Goal: Transaction & Acquisition: Subscribe to service/newsletter

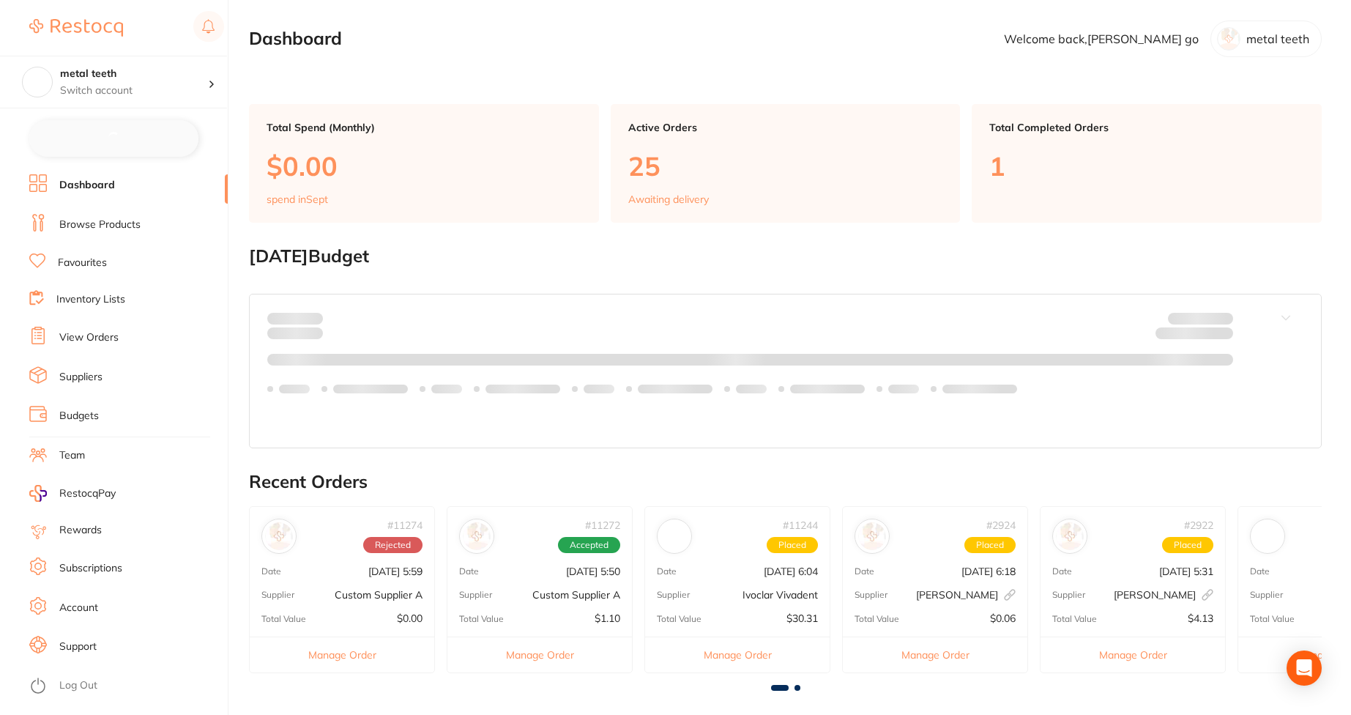
checkbox input "false"
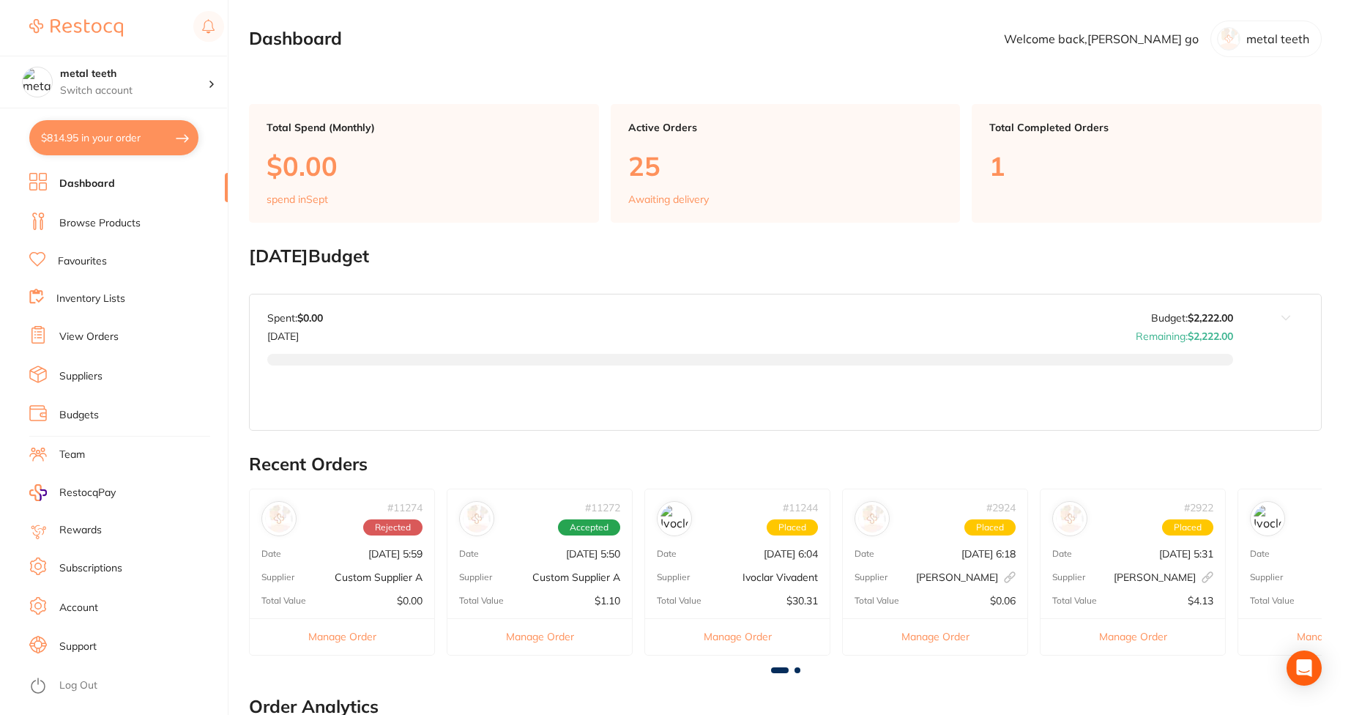
click at [91, 418] on link "Budgets" at bounding box center [79, 415] width 40 height 15
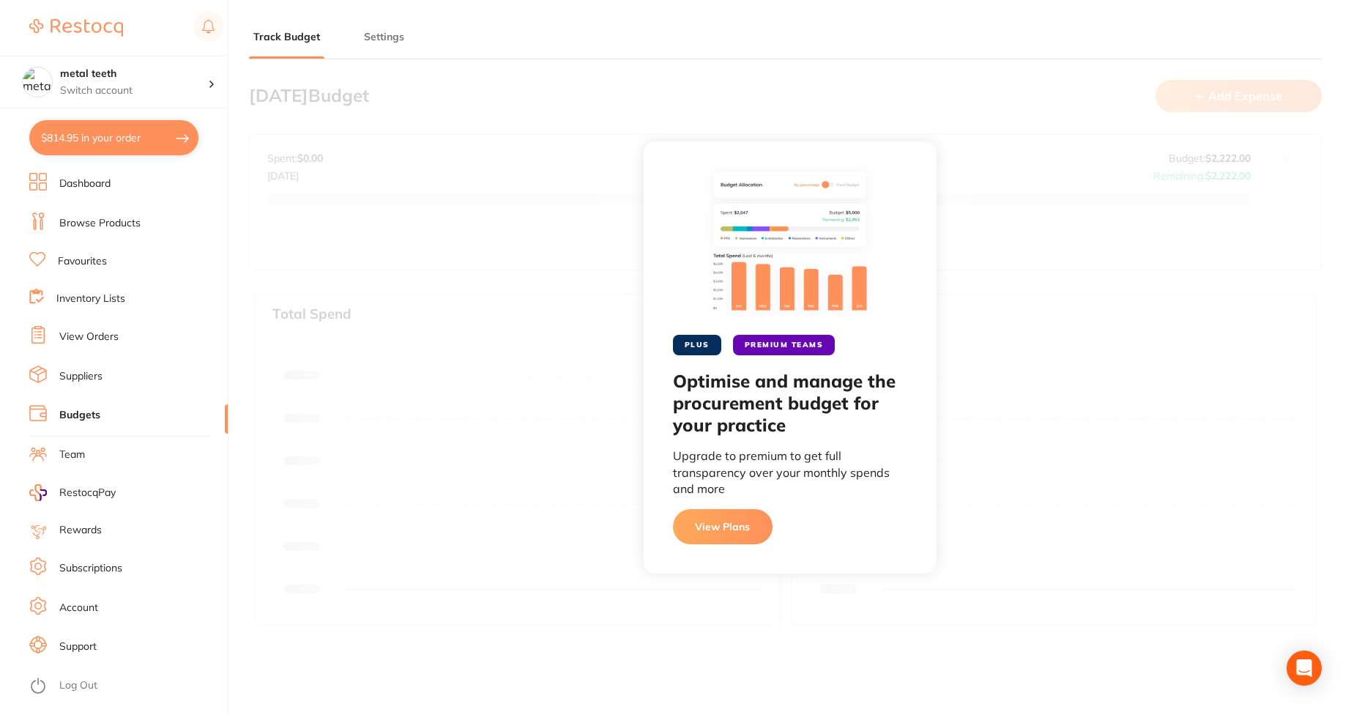
type input "2,222"
type input "0.0"
type input "2,222"
click at [713, 516] on button "View Plans" at bounding box center [723, 526] width 100 height 35
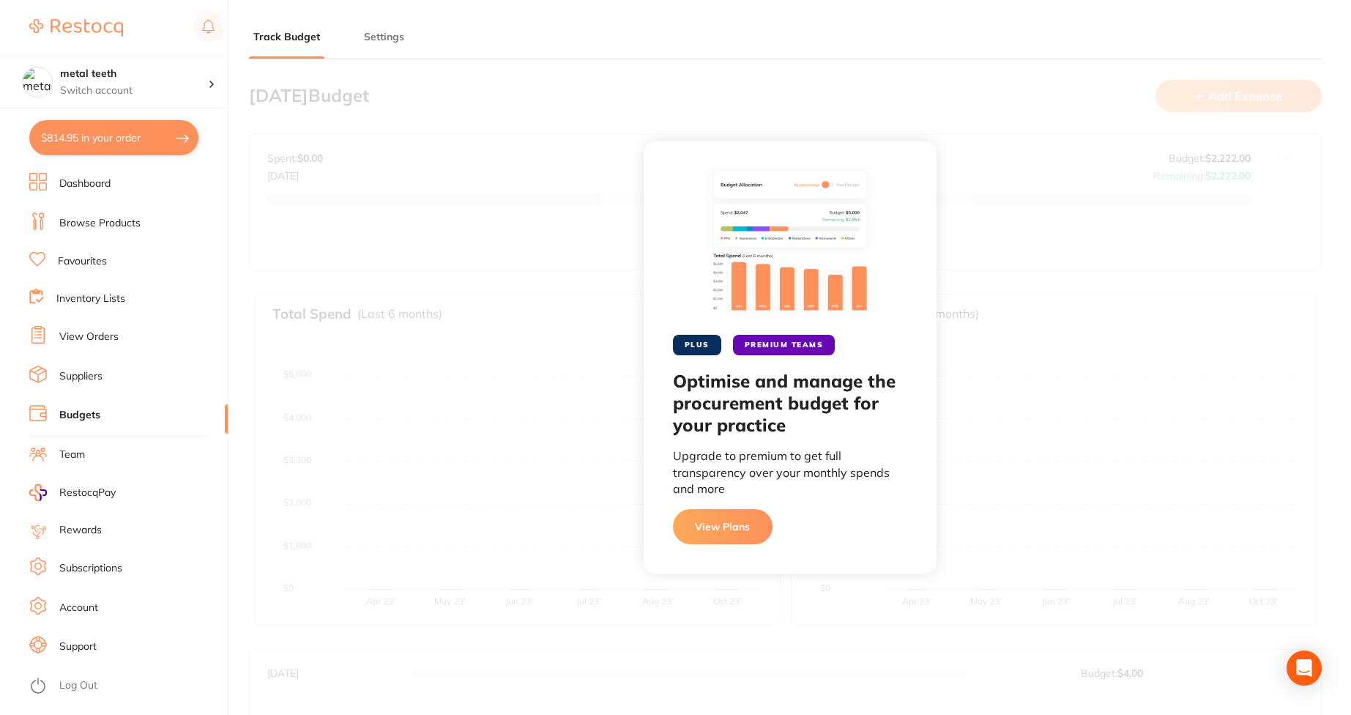
click at [92, 562] on link "Subscriptions" at bounding box center [90, 568] width 63 height 15
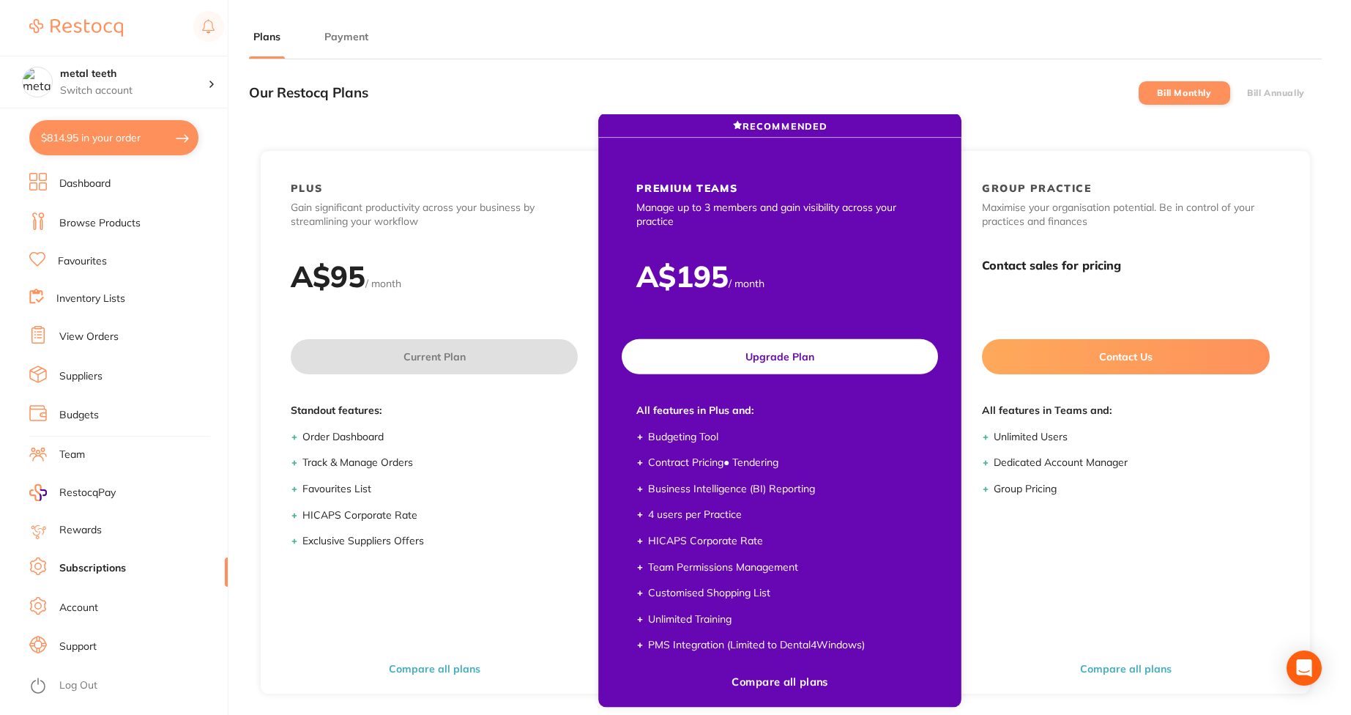
click at [710, 354] on button "Upgrade Plan" at bounding box center [780, 356] width 316 height 35
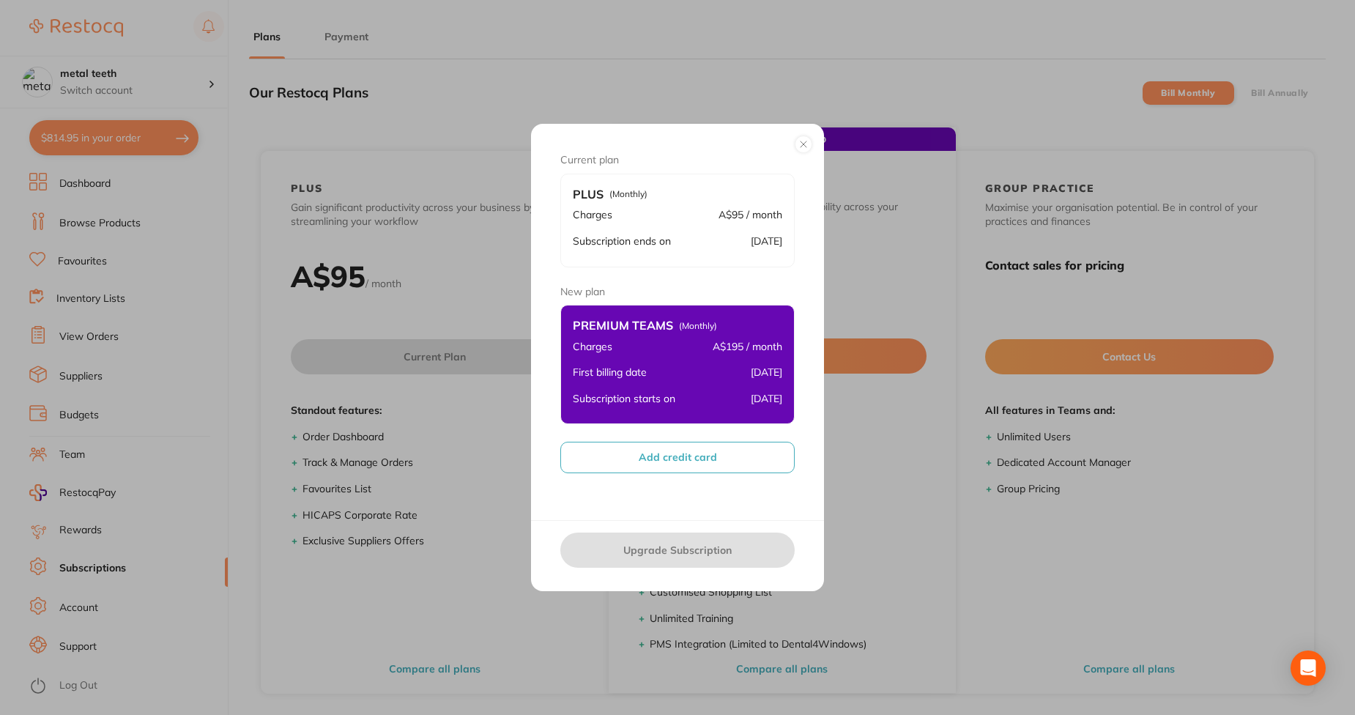
click at [671, 445] on button "Add credit card" at bounding box center [677, 457] width 234 height 31
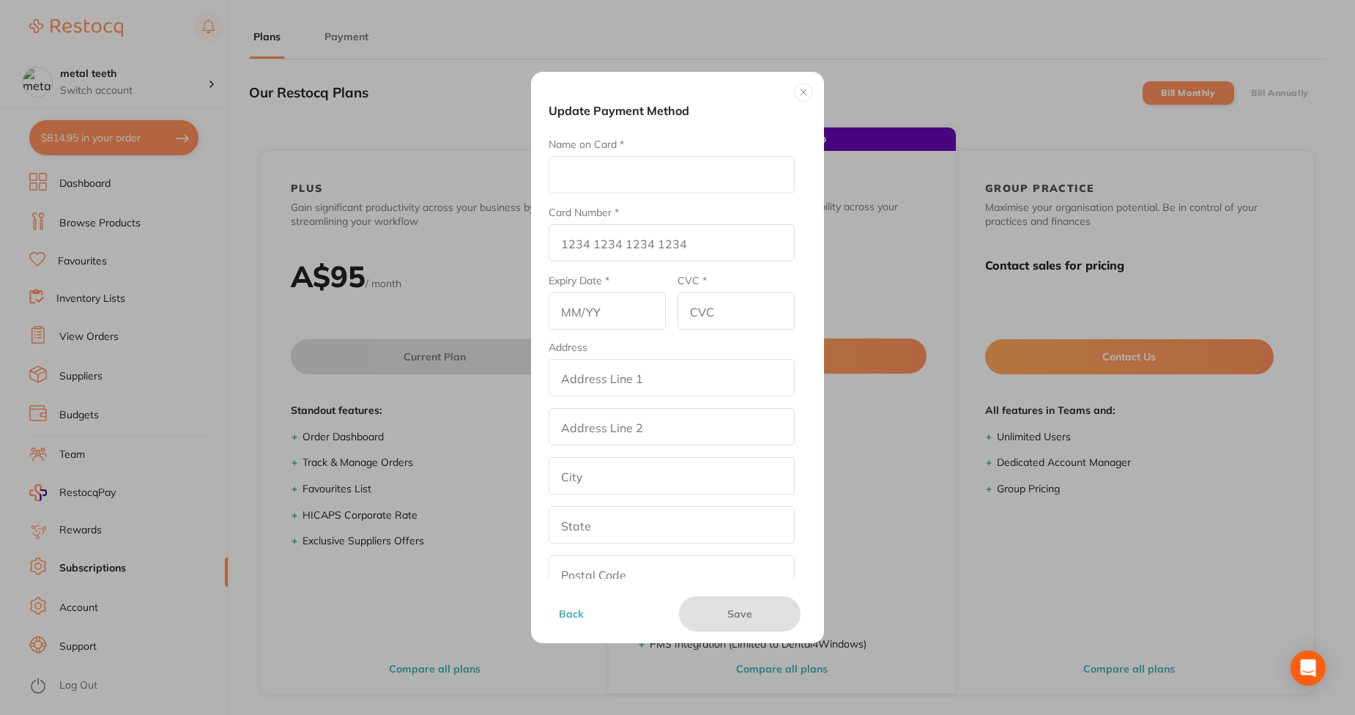
click at [639, 178] on input "Name on Card *" at bounding box center [671, 174] width 246 height 37
type input "Afna"
click at [593, 249] on input "Card Number *" at bounding box center [671, 242] width 246 height 37
type input "1"
type input "4111 1111 1111 1111"
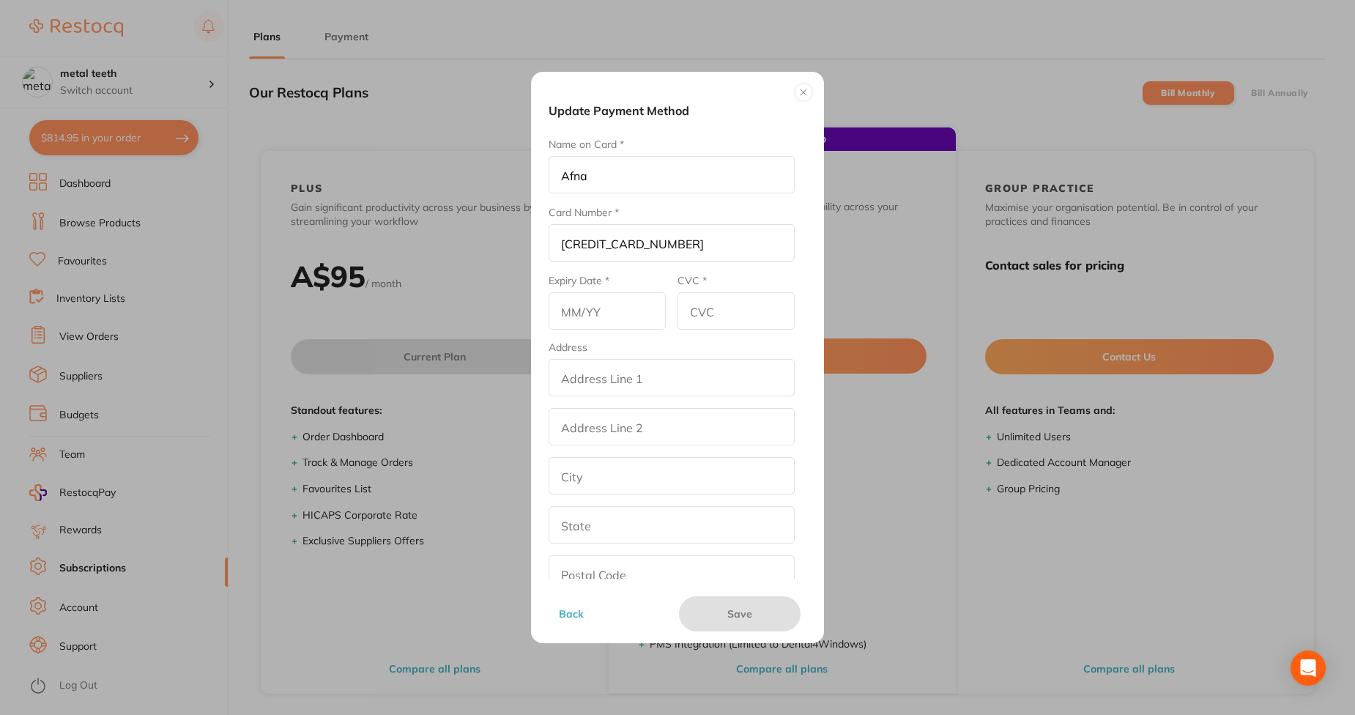
click at [593, 315] on input "text" at bounding box center [606, 310] width 117 height 37
type input "14/19"
click at [734, 306] on input "CVC *" at bounding box center [735, 310] width 117 height 37
type input "345"
drag, startPoint x: 701, startPoint y: 362, endPoint x: 685, endPoint y: 431, distance: 70.9
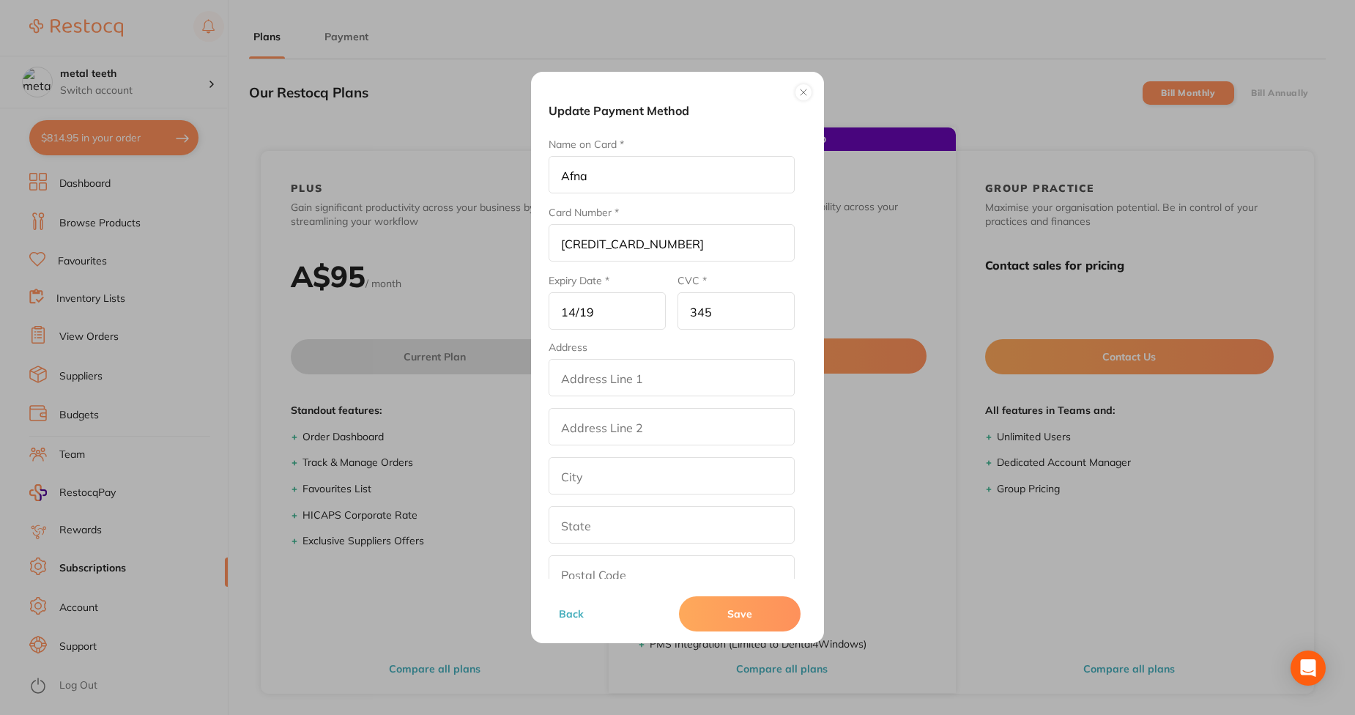
click at [685, 431] on fieldset "Address addressLineOne addressLinetwo city state postalCode country Australia" at bounding box center [671, 491] width 246 height 300
type input "street2"
type input "los angeles"
type input "California"
type input "90001"
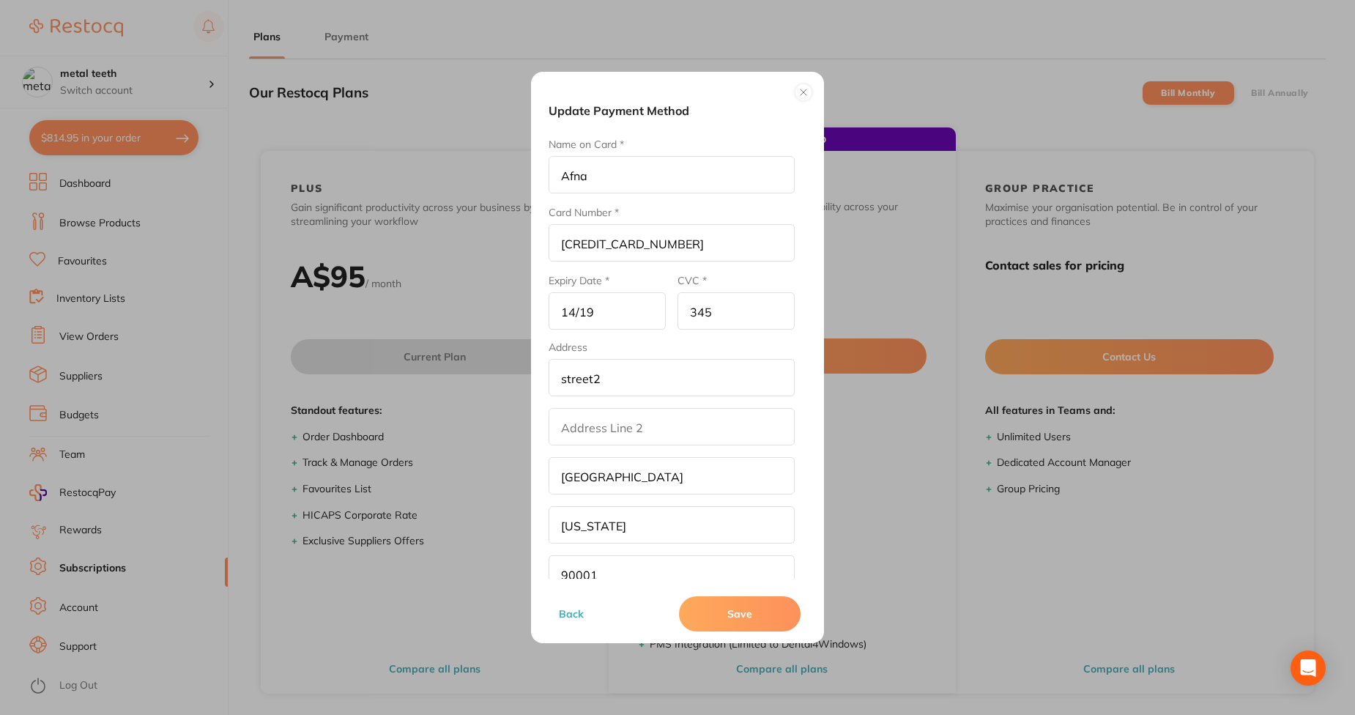
click at [685, 431] on input "addressLinetwo" at bounding box center [671, 426] width 246 height 37
click at [812, 471] on div "Update Payment Method Name on Card * Afna Card Number * 4111 1111 1111 1111 Exp…" at bounding box center [677, 358] width 293 height 572
click at [738, 617] on button "Save" at bounding box center [740, 613] width 122 height 35
click at [599, 318] on input "14/19" at bounding box center [606, 310] width 117 height 37
click at [762, 616] on button "Save" at bounding box center [740, 613] width 122 height 35
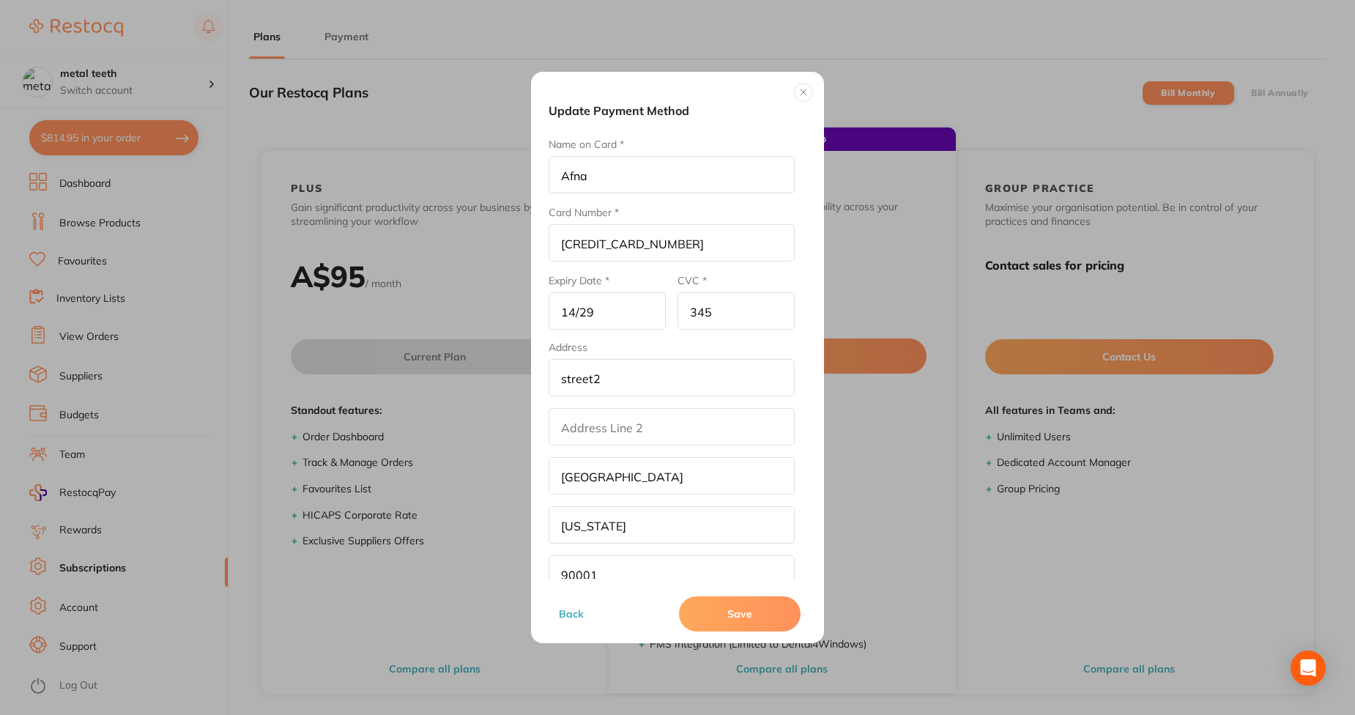
click at [598, 320] on input "14/29" at bounding box center [606, 310] width 117 height 37
type input "12/29"
click at [732, 616] on button "Save" at bounding box center [740, 613] width 122 height 35
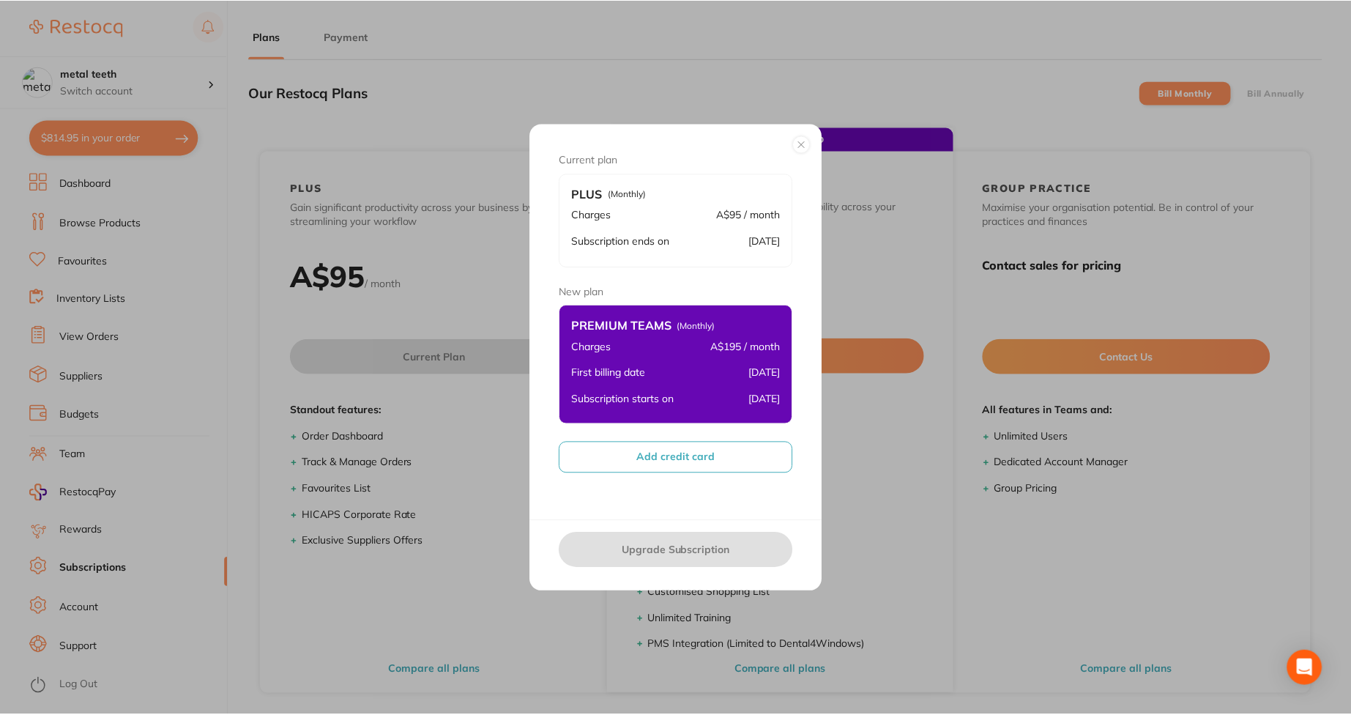
scroll to position [6, 0]
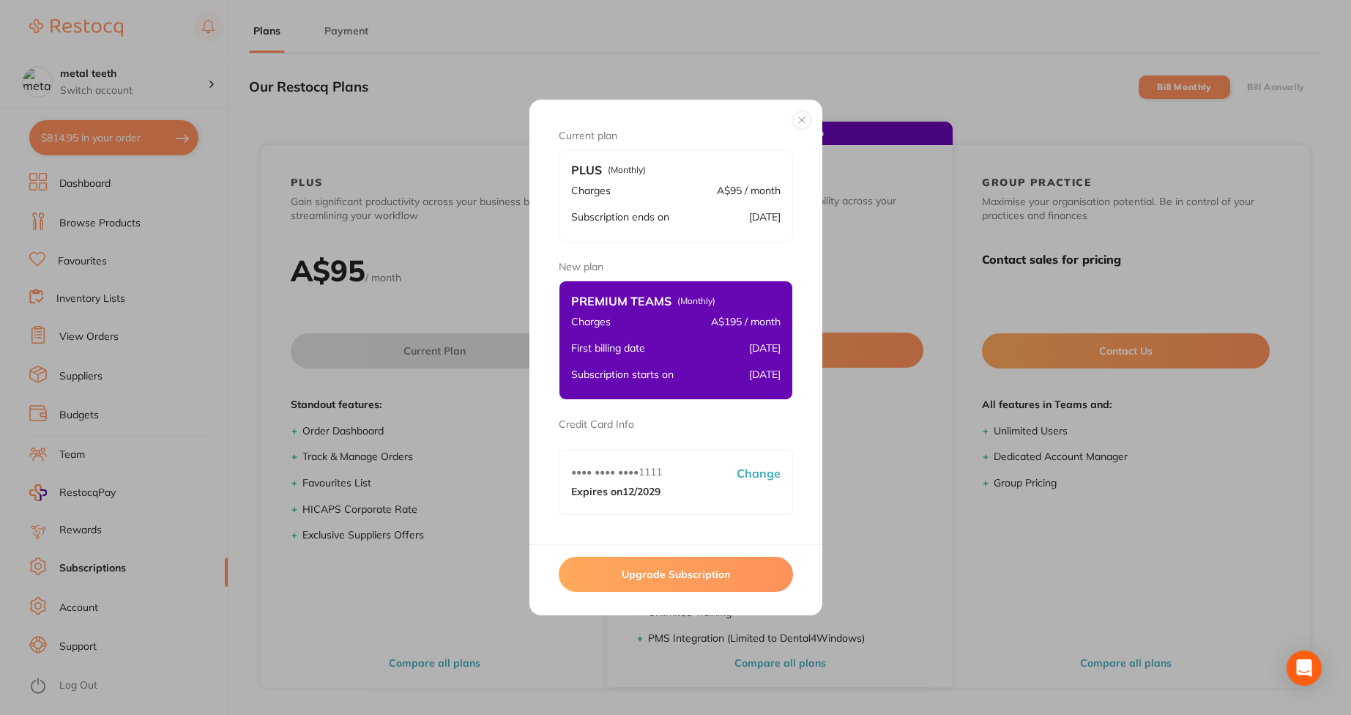
checkbox input "true"
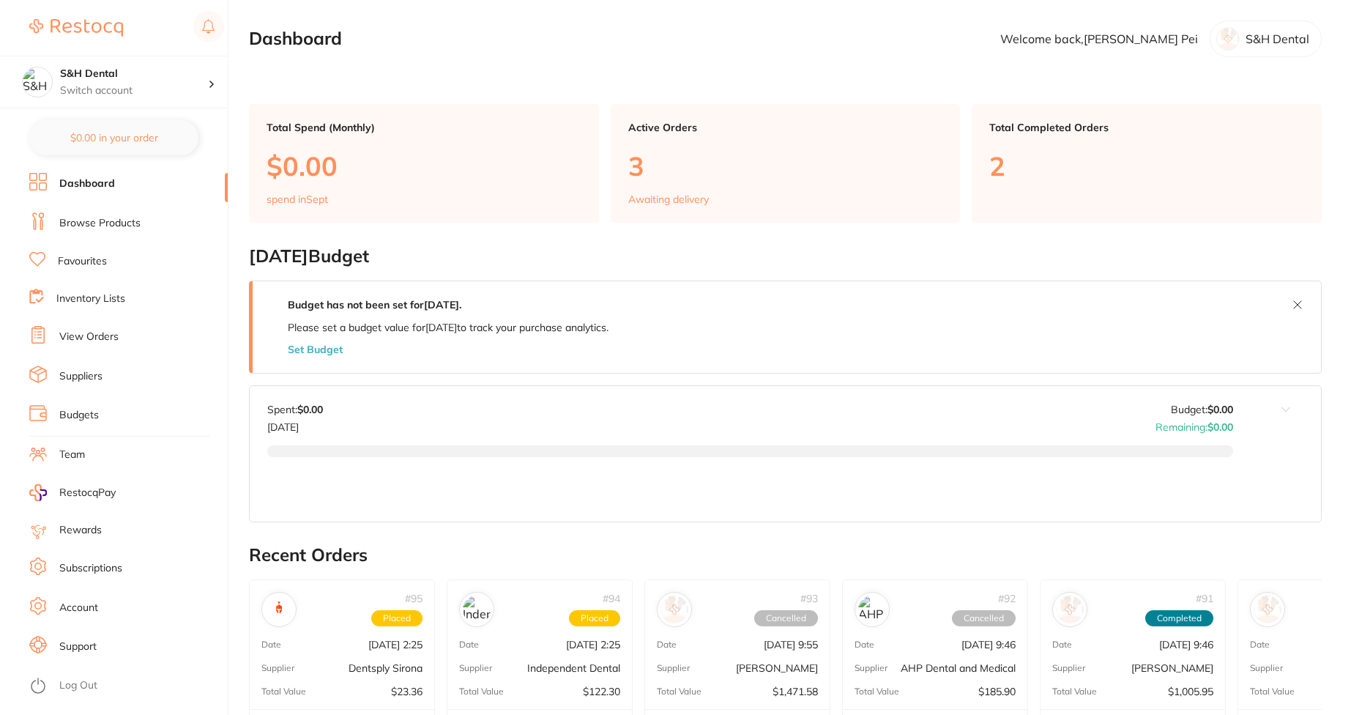
click at [113, 572] on link "Subscriptions" at bounding box center [90, 568] width 63 height 15
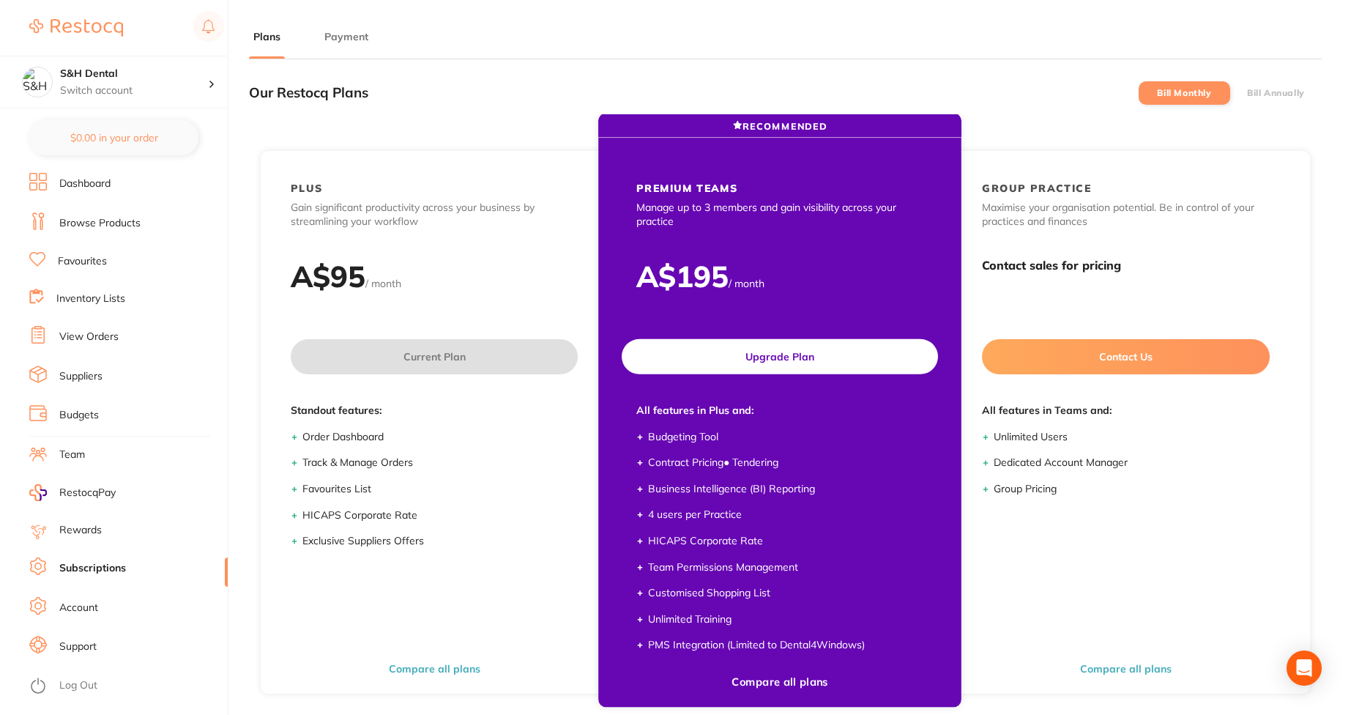
click at [778, 343] on button "Upgrade Plan" at bounding box center [780, 356] width 316 height 35
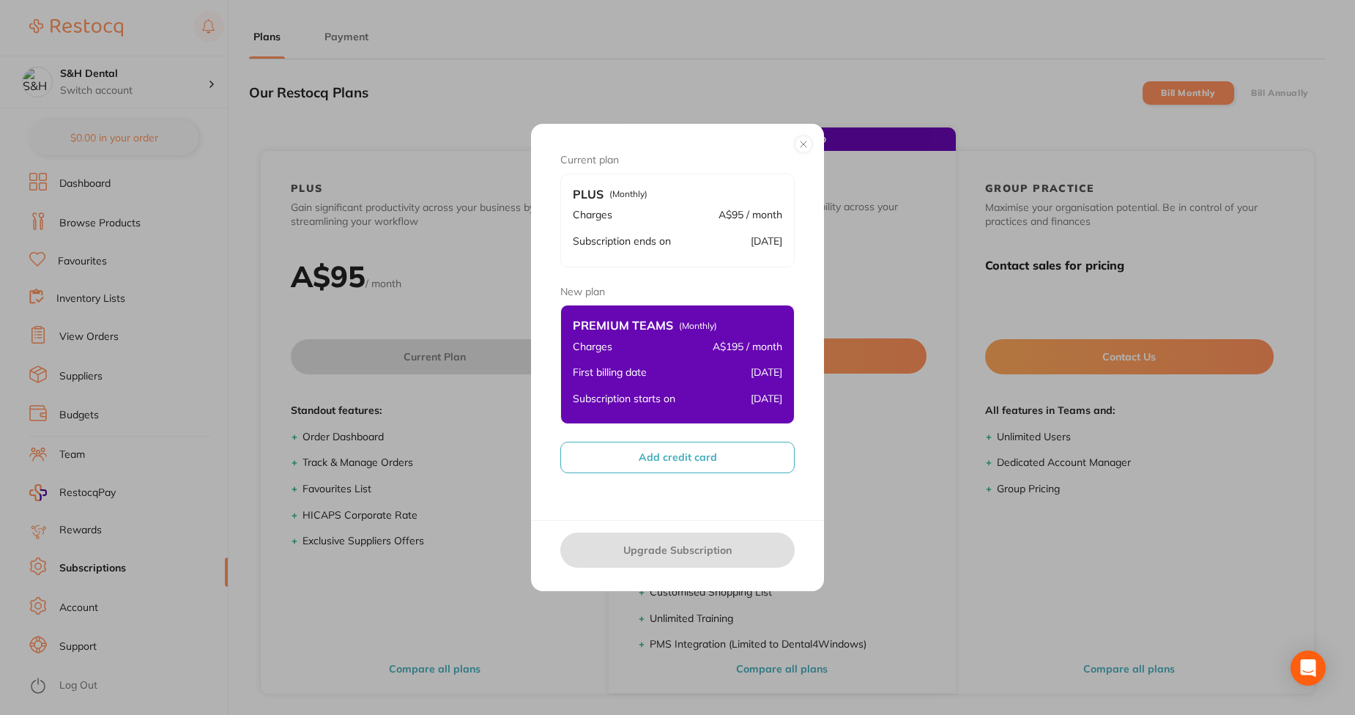
click at [625, 459] on button "Add credit card" at bounding box center [677, 457] width 234 height 31
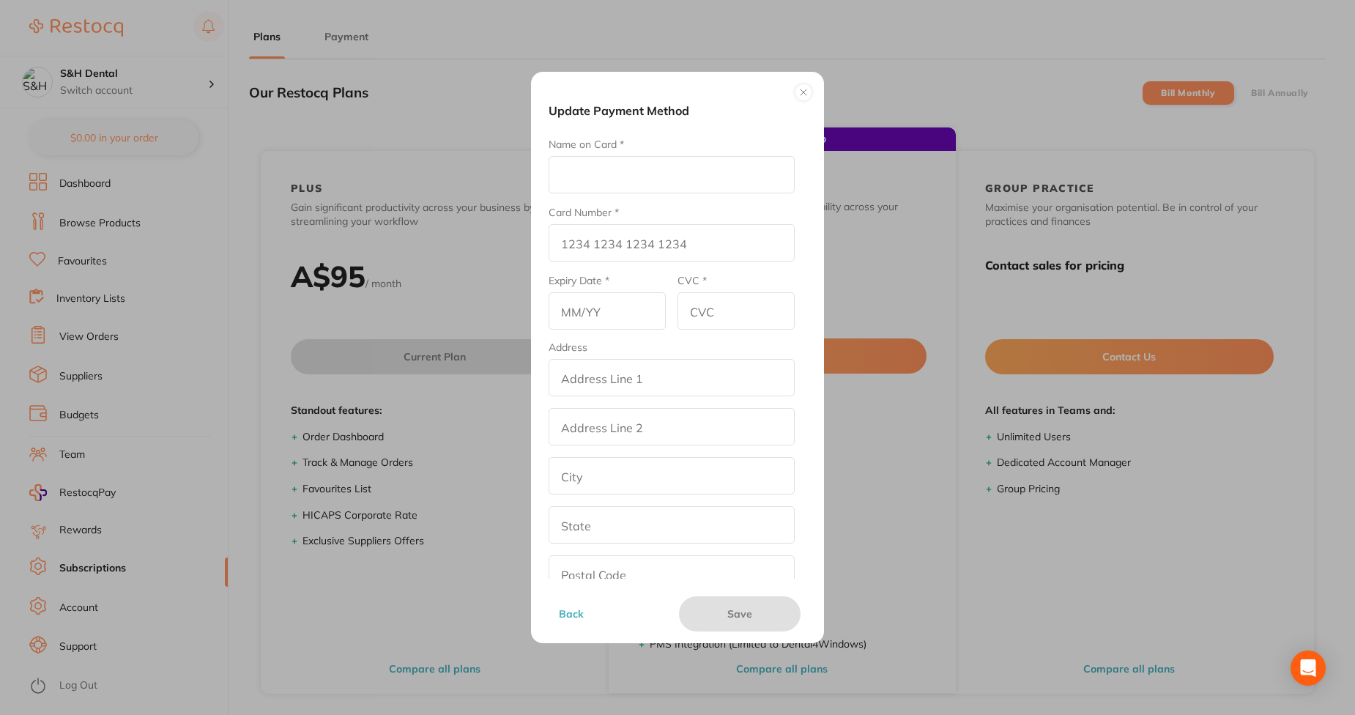
click at [615, 182] on input "Name on Card *" at bounding box center [671, 174] width 246 height 37
type input "Afna"
click at [590, 243] on input "Card Number *" at bounding box center [671, 242] width 246 height 37
type input "[CREDIT_CARD_NUMBER]"
click at [590, 320] on input "text" at bounding box center [606, 310] width 117 height 37
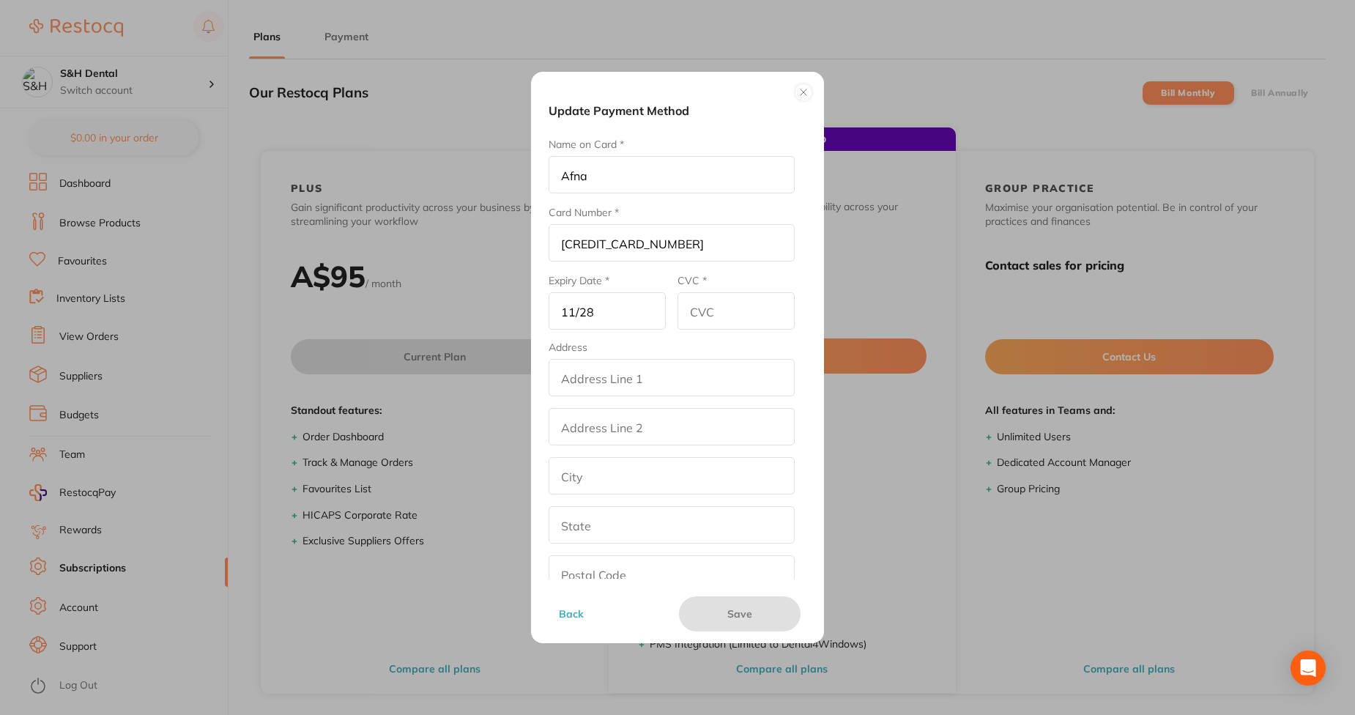
type input "11/28"
click at [726, 326] on input "CVC *" at bounding box center [735, 310] width 117 height 37
type input "456"
click at [639, 381] on input "addressLineOne" at bounding box center [671, 377] width 246 height 37
type input "street2"
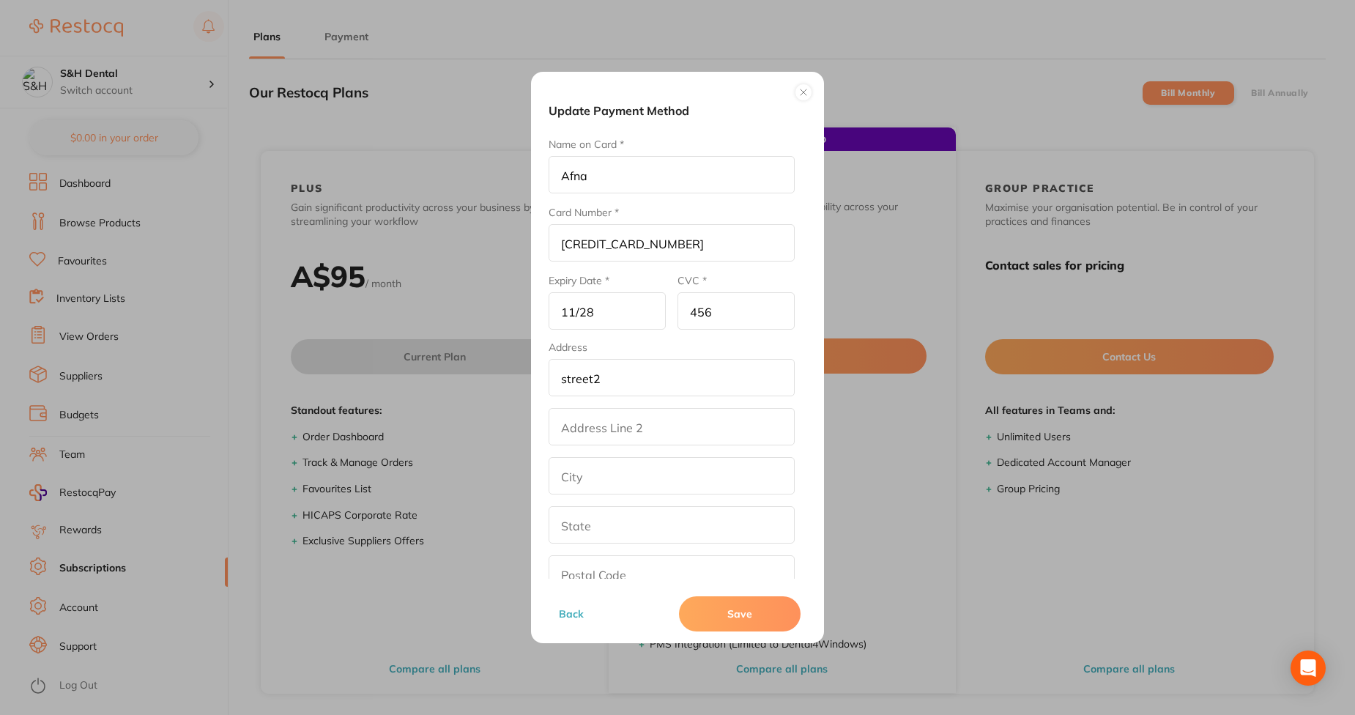
type input "los angeles"
type input "California"
type input "90001"
click at [770, 612] on button "Save" at bounding box center [740, 613] width 122 height 35
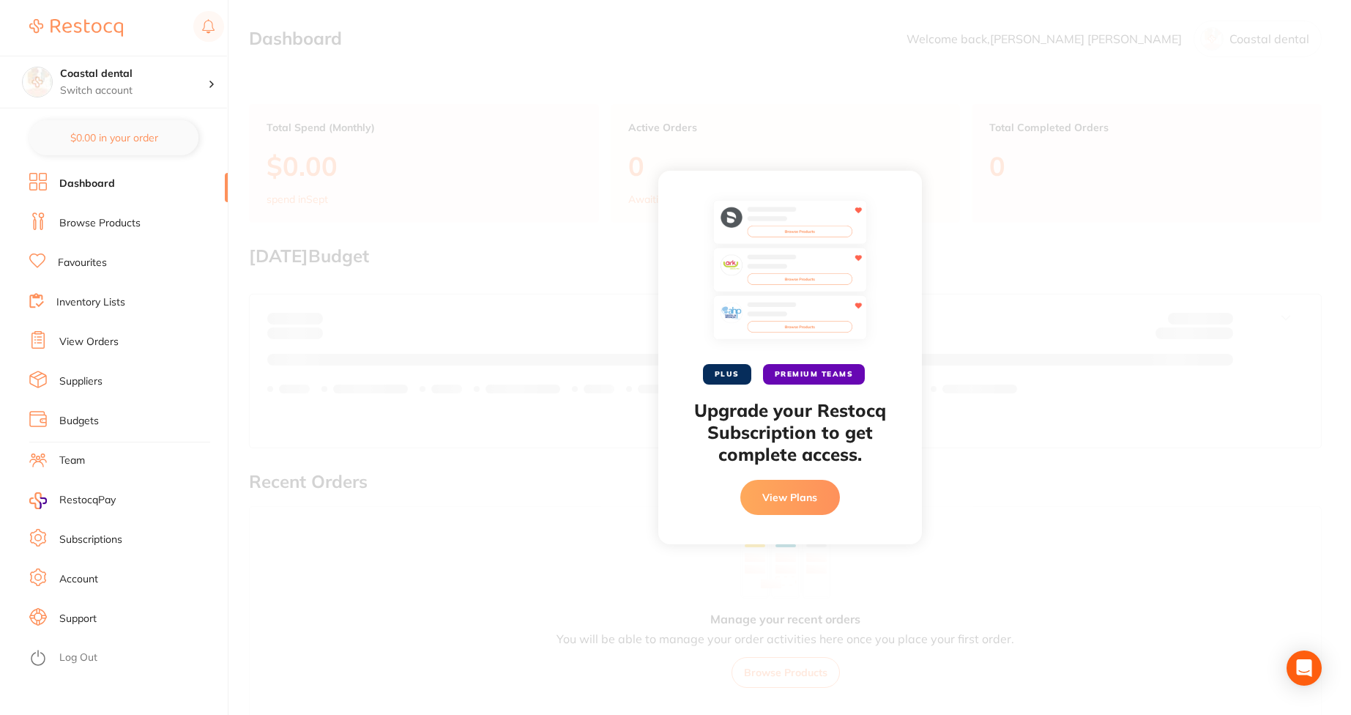
click at [812, 502] on button "View Plans" at bounding box center [790, 497] width 100 height 35
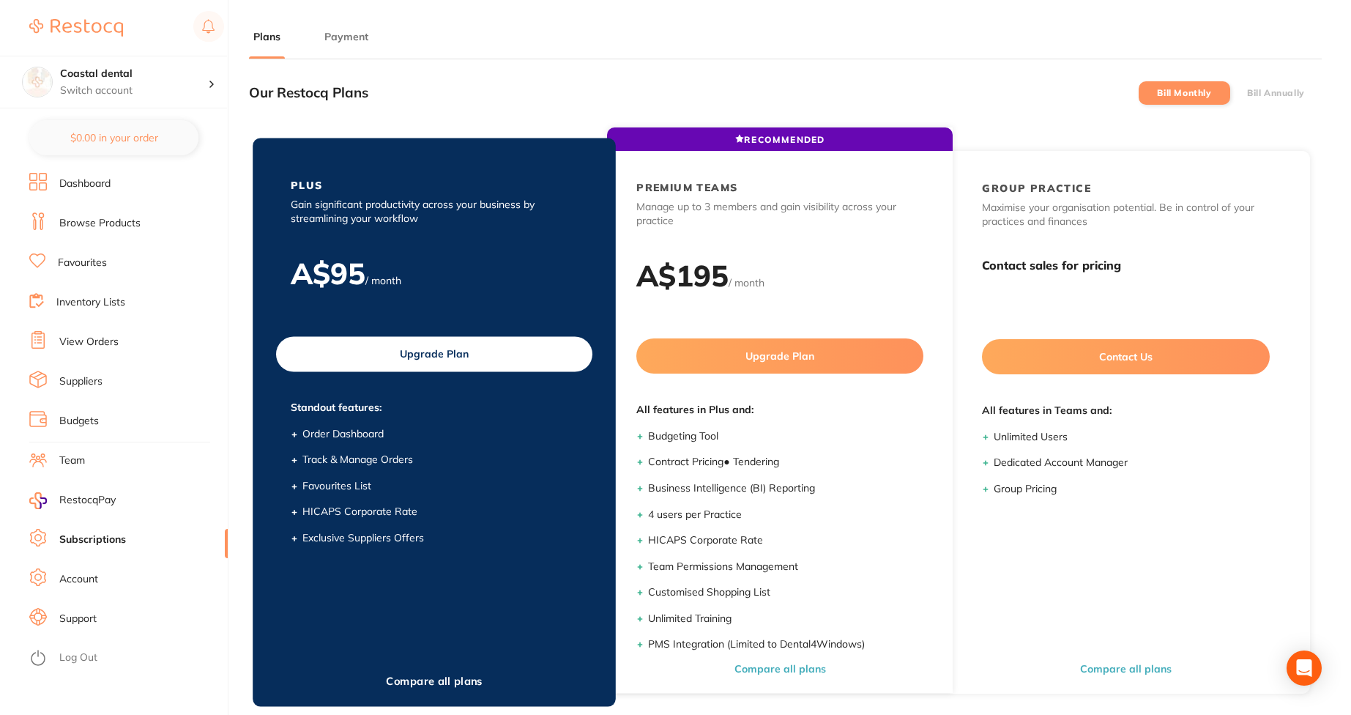
click at [428, 361] on button "Upgrade Plan" at bounding box center [434, 353] width 316 height 35
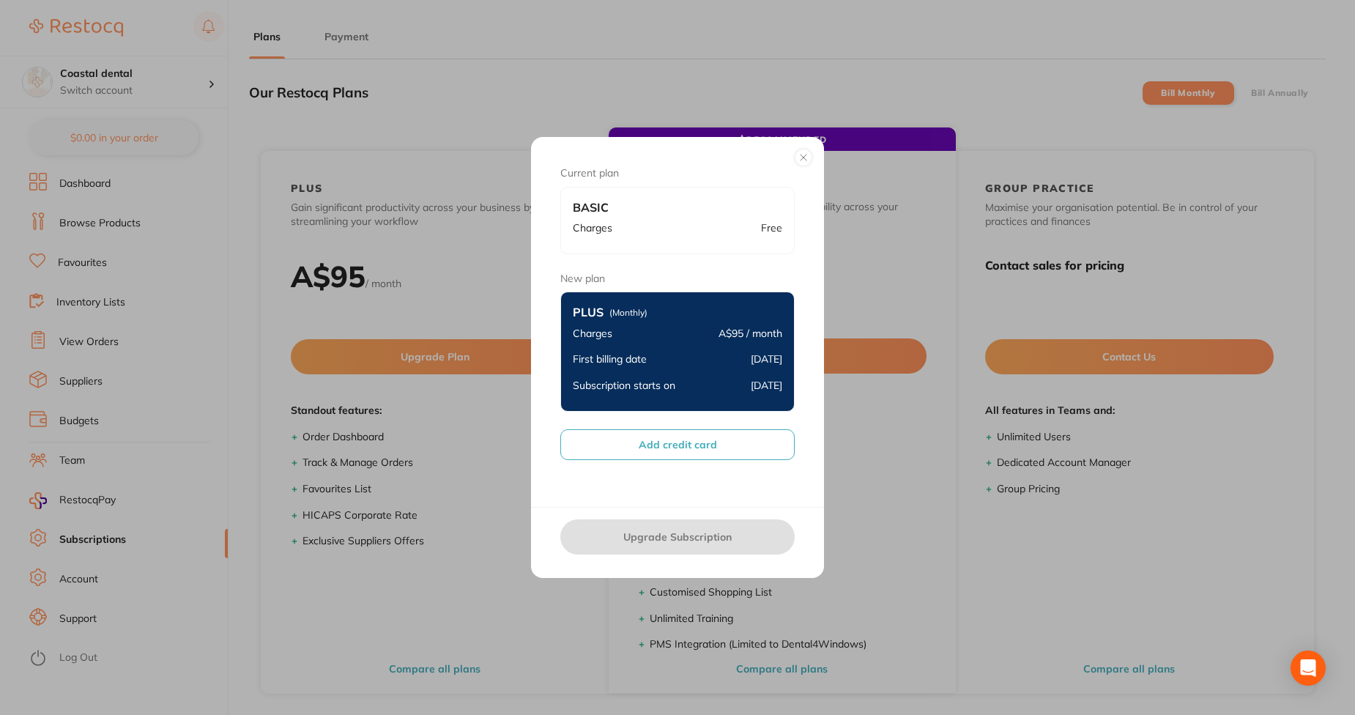
click at [655, 448] on button "Add credit card" at bounding box center [677, 444] width 234 height 31
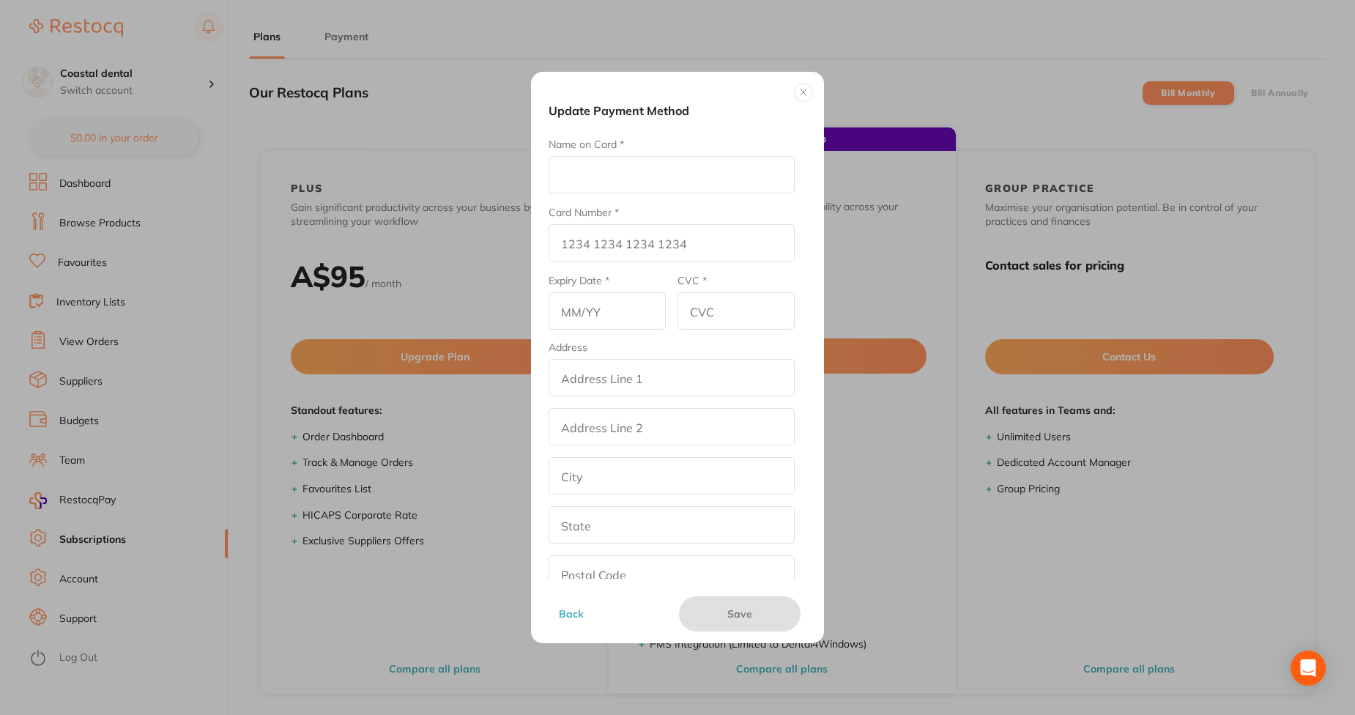
click at [623, 188] on input "Name on Card *" at bounding box center [671, 174] width 246 height 37
type input "Afna"
click at [590, 239] on input "Card Number *" at bounding box center [671, 242] width 246 height 37
type input "4111 1111 1111 1111"
click at [594, 299] on input "text" at bounding box center [606, 310] width 117 height 37
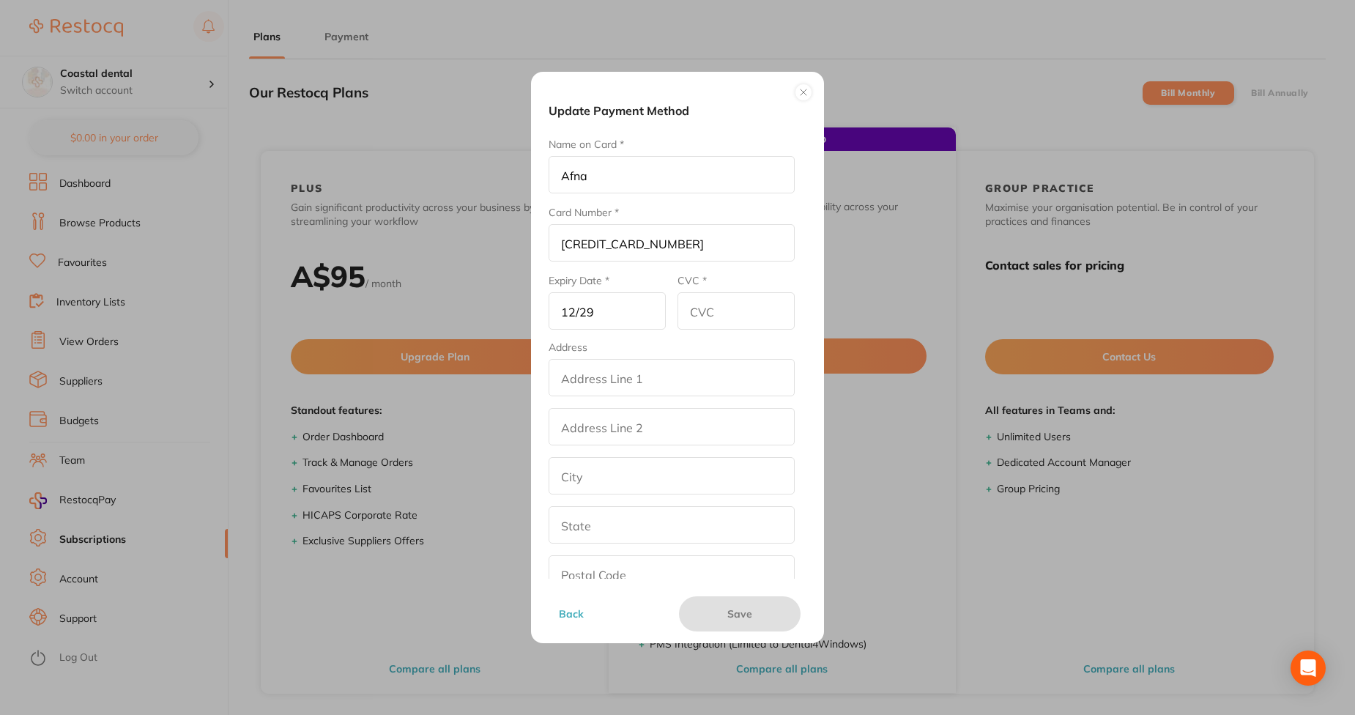
type input "12/29"
click at [756, 305] on input "CVC *" at bounding box center [735, 310] width 117 height 37
type input "345"
click at [734, 376] on input "addressLineOne" at bounding box center [671, 377] width 246 height 37
type input "street2"
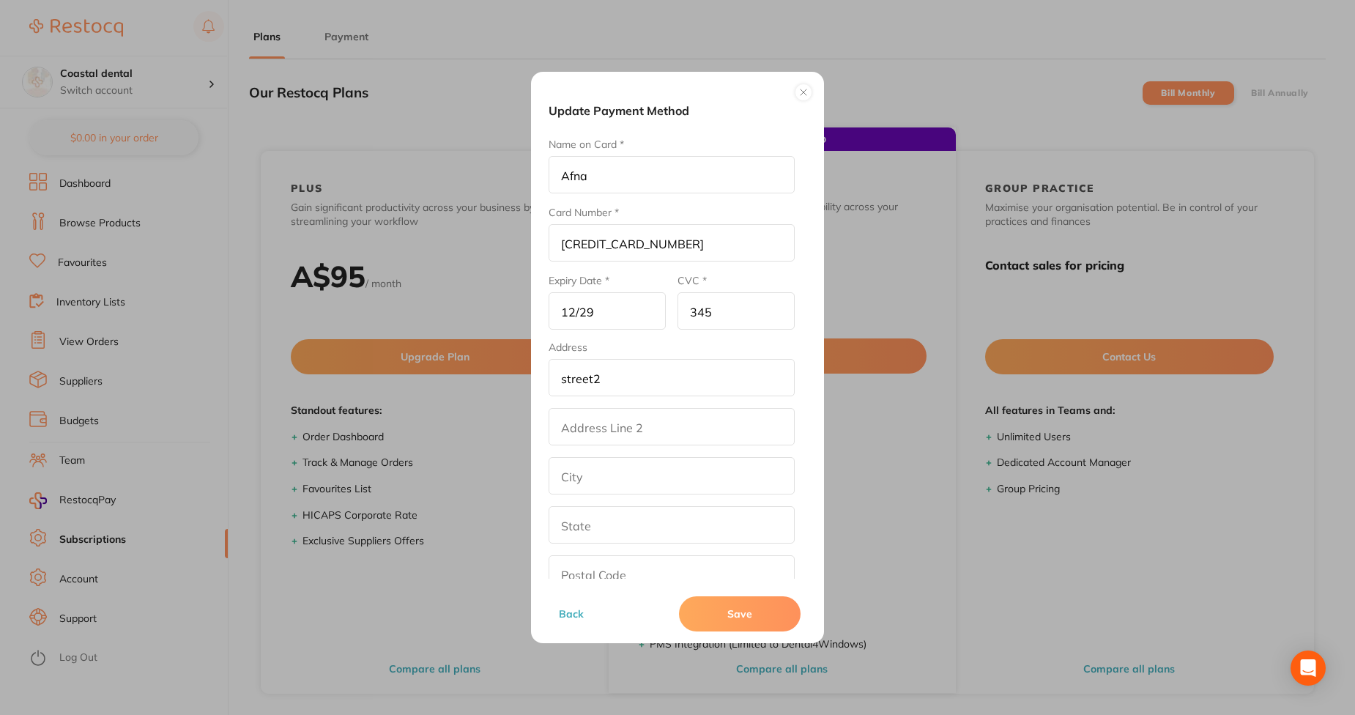
type input "los angeles"
type input "California"
type input "90001"
click at [721, 619] on button "Save" at bounding box center [740, 613] width 122 height 35
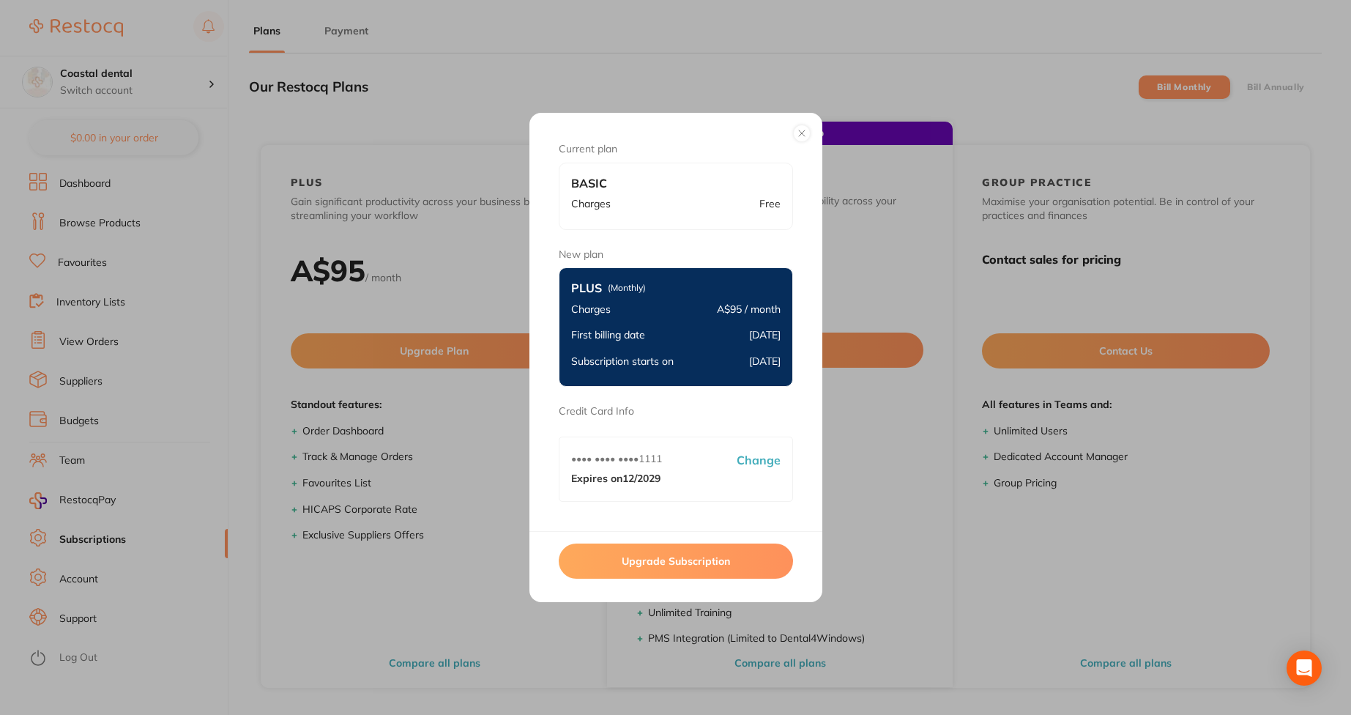
click at [654, 557] on button "Upgrade Subscription" at bounding box center [676, 560] width 234 height 35
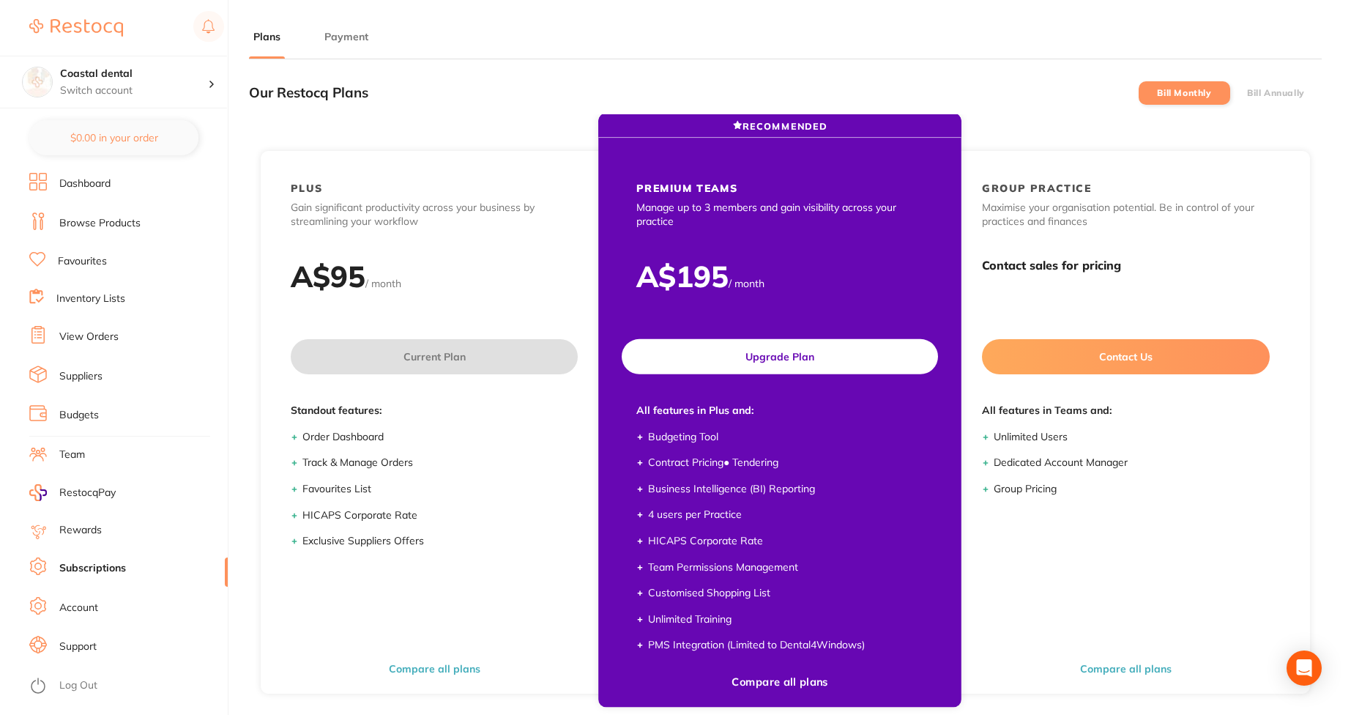
click at [701, 365] on button "Upgrade Plan" at bounding box center [780, 356] width 316 height 35
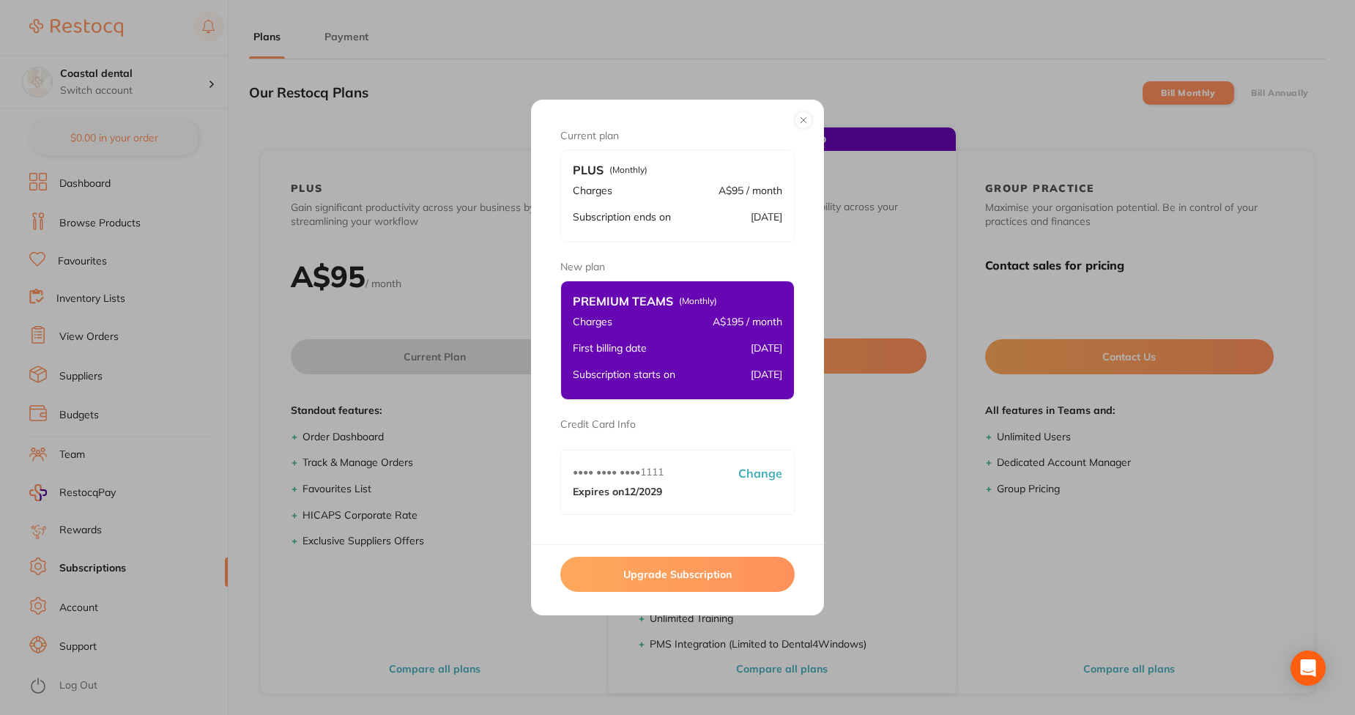
click at [633, 569] on button "Upgrade Subscription" at bounding box center [677, 574] width 234 height 35
